Goal: Task Accomplishment & Management: Use online tool/utility

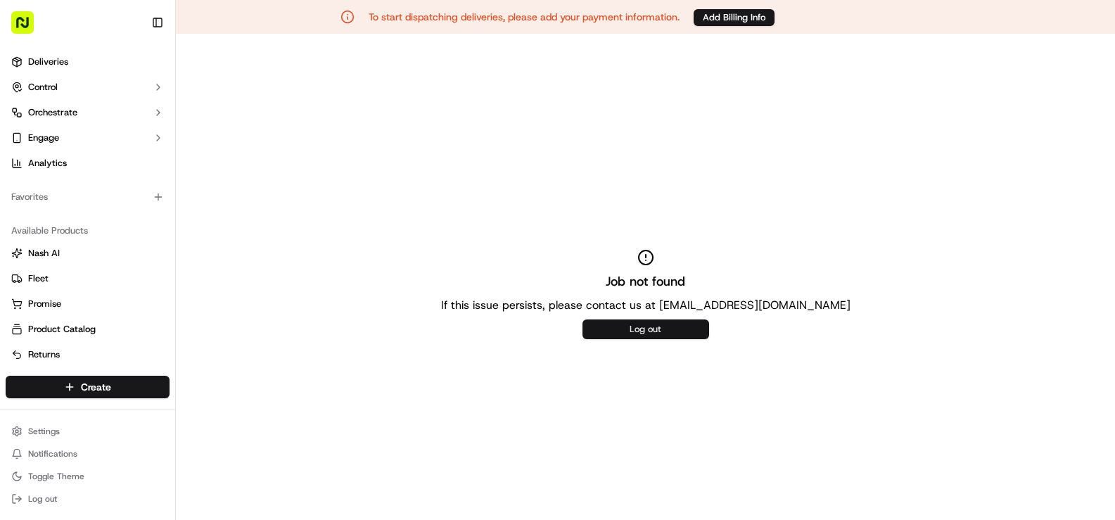
click at [660, 331] on button "Log out" at bounding box center [645, 329] width 127 height 20
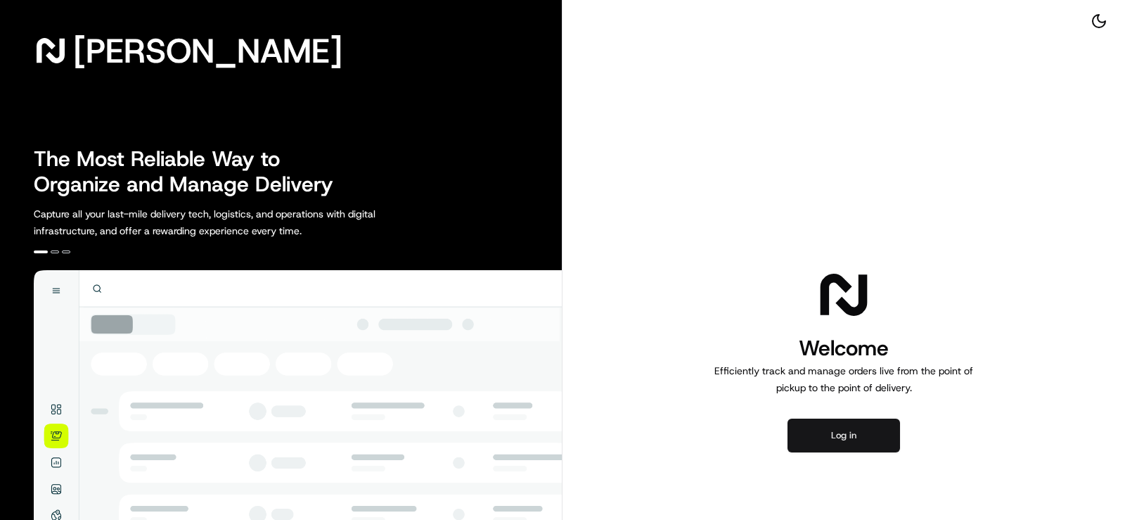
click at [859, 442] on button "Log in" at bounding box center [844, 435] width 113 height 34
